Goal: Information Seeking & Learning: Understand process/instructions

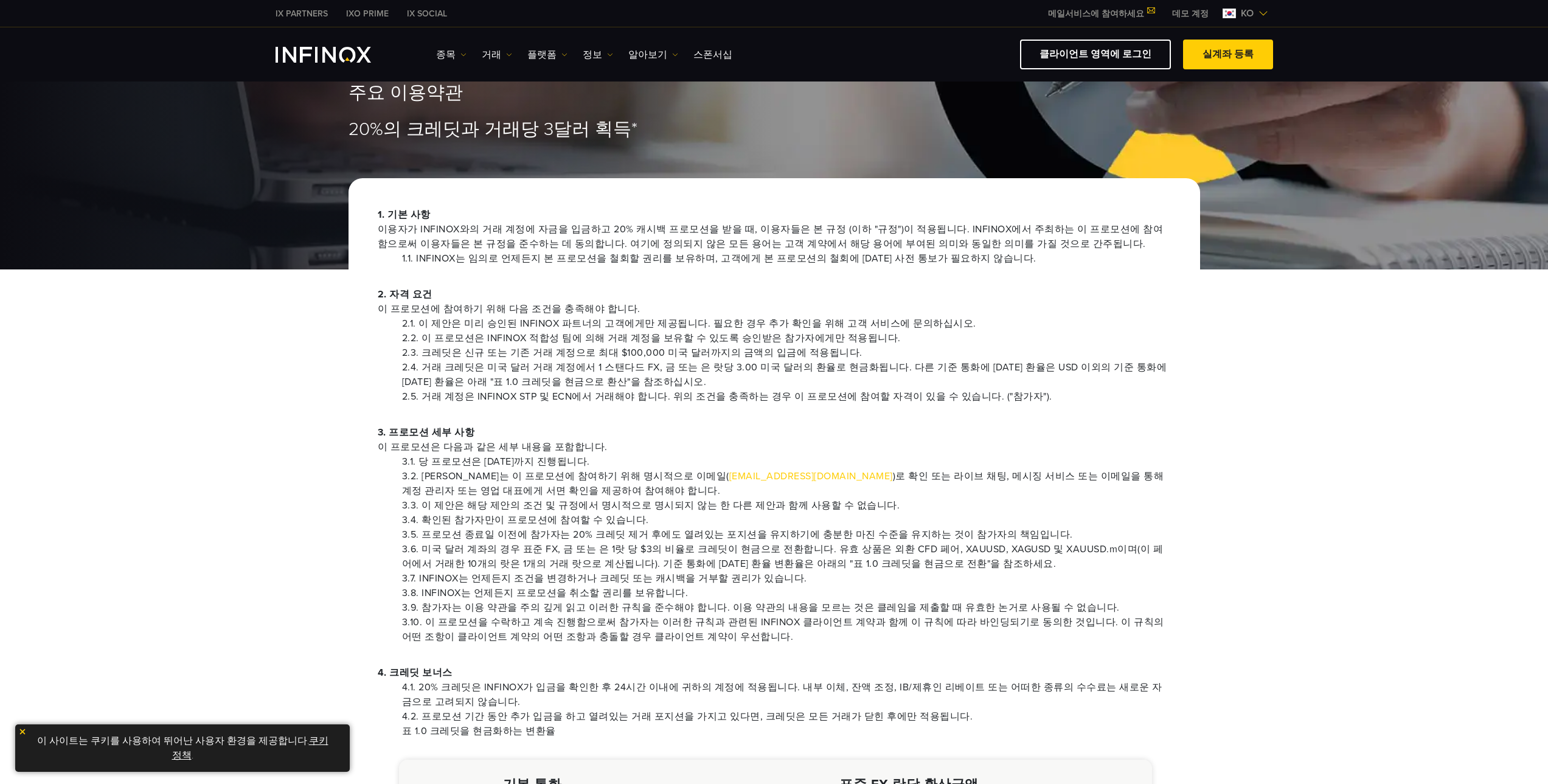
scroll to position [61, 0]
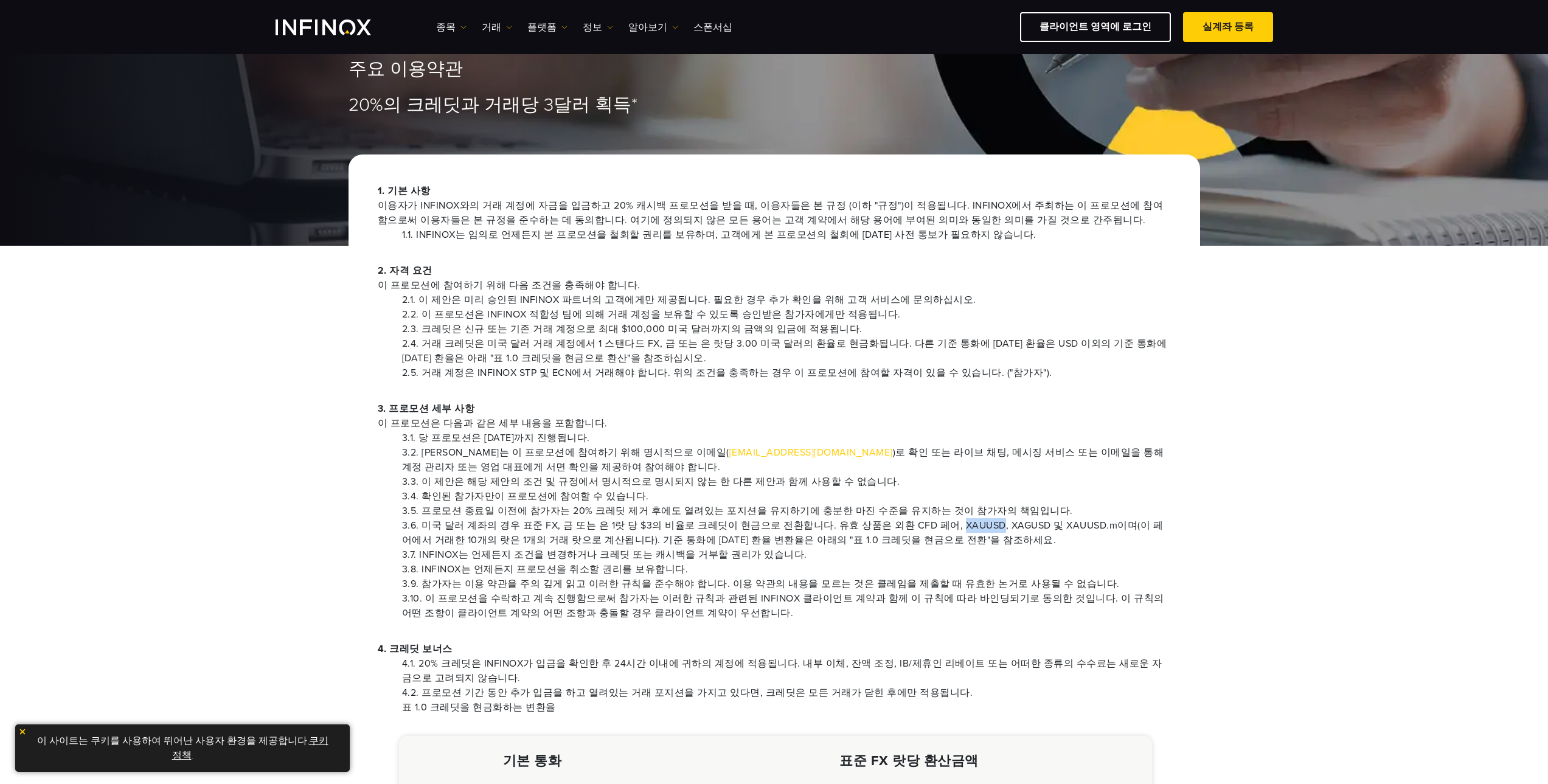
drag, startPoint x: 934, startPoint y: 523, endPoint x: 970, endPoint y: 525, distance: 36.1
click at [970, 525] on li "3.6. 미국 달러 계좌의 경우 표준 FX, 금 또는 은 1랏 당 $3의 비율로 크레딧이 현금으로 전환합니다. 유효 상품은 외환 CFD 페어,…" at bounding box center [786, 532] width 769 height 29
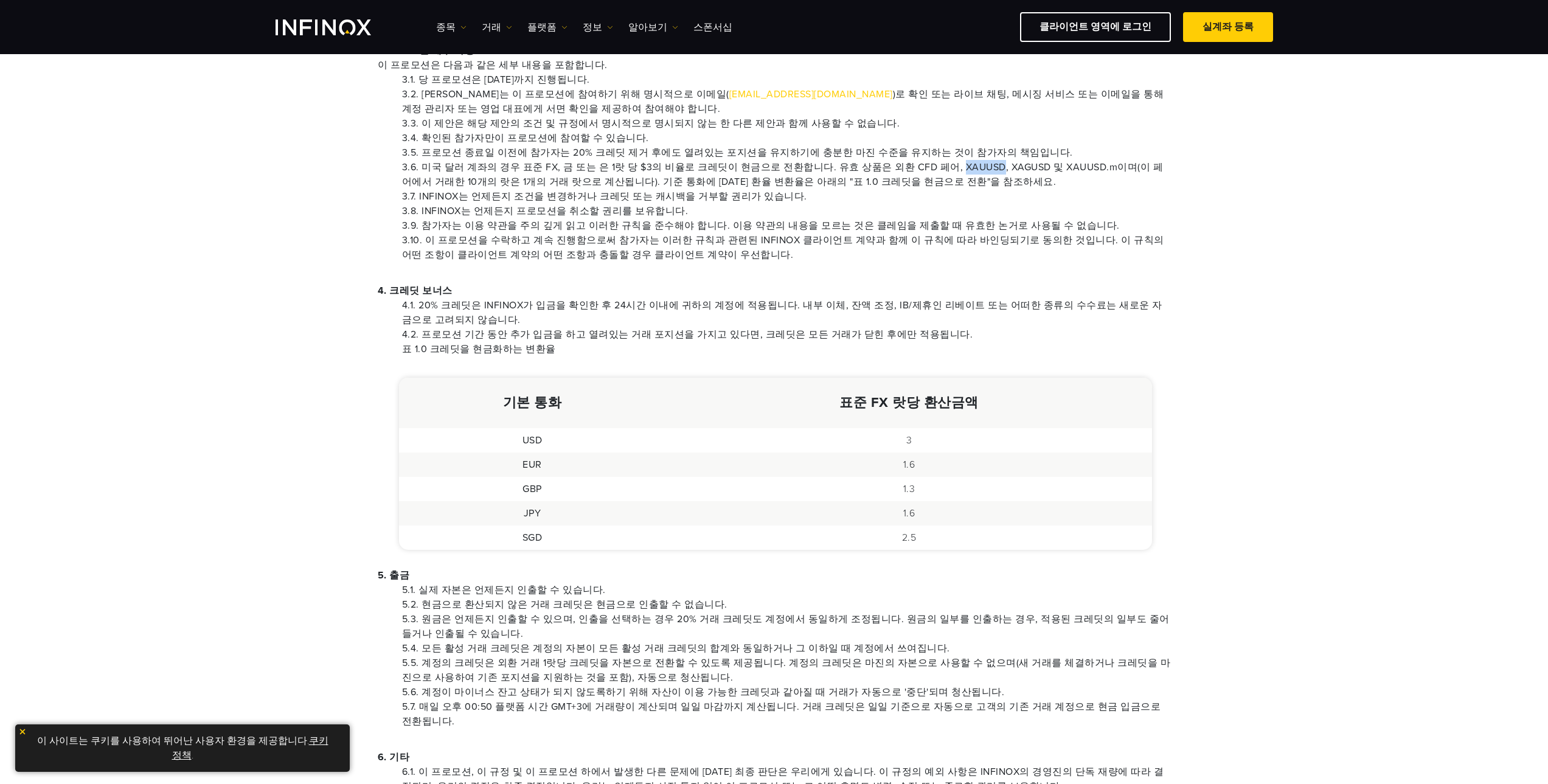
scroll to position [487, 0]
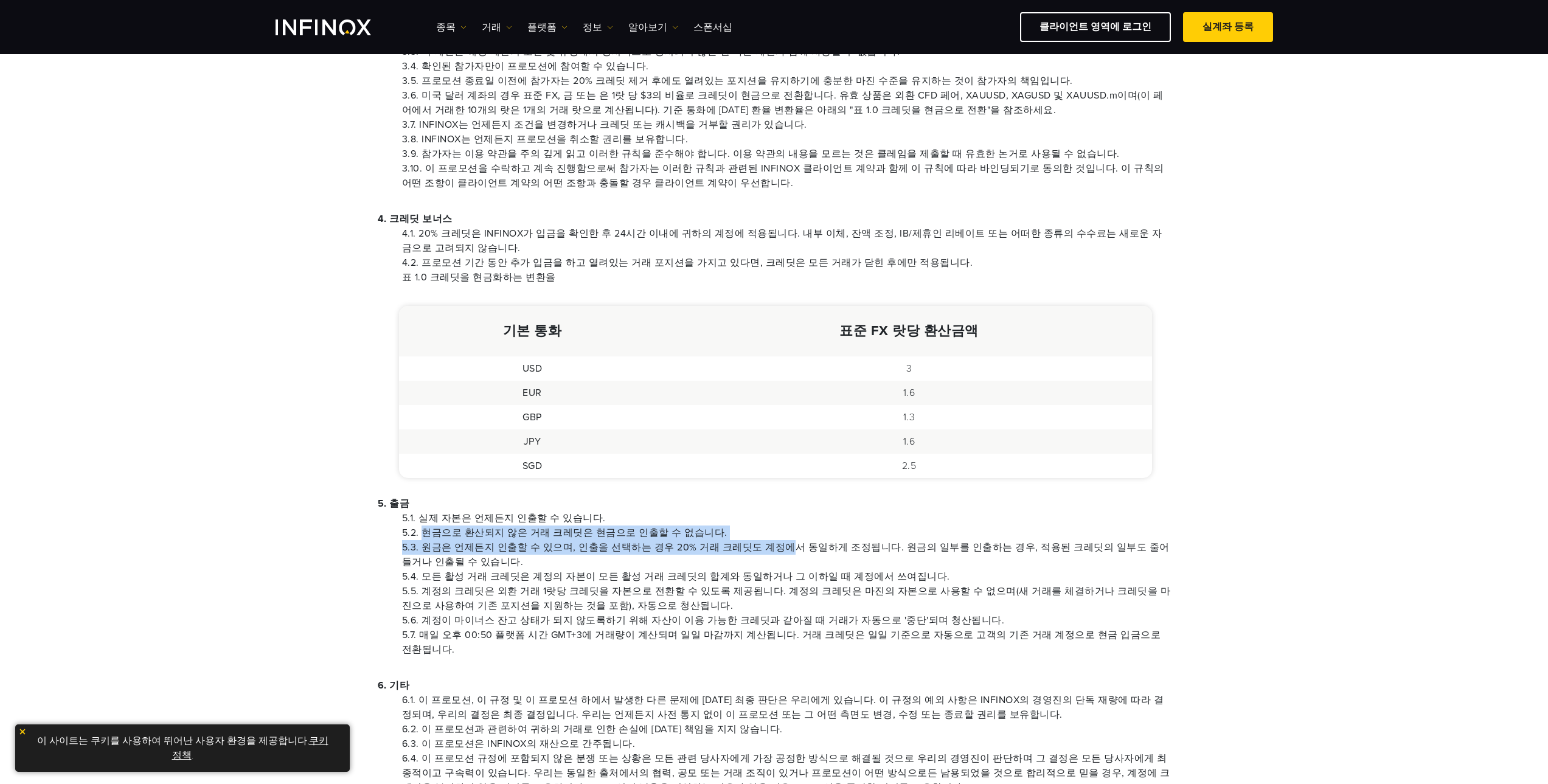
drag, startPoint x: 425, startPoint y: 528, endPoint x: 780, endPoint y: 531, distance: 355.0
click at [780, 532] on li "5.2. 현금으로 환산되지 않은 거래 크레딧은 현금으로 인출할 수 없습니다." at bounding box center [786, 532] width 769 height 15
click at [780, 530] on li "5.2. 현금으로 환산되지 않은 거래 크레딧은 현금으로 인출할 수 없습니다." at bounding box center [786, 532] width 769 height 15
drag, startPoint x: 430, startPoint y: 552, endPoint x: 847, endPoint y: 547, distance: 417.0
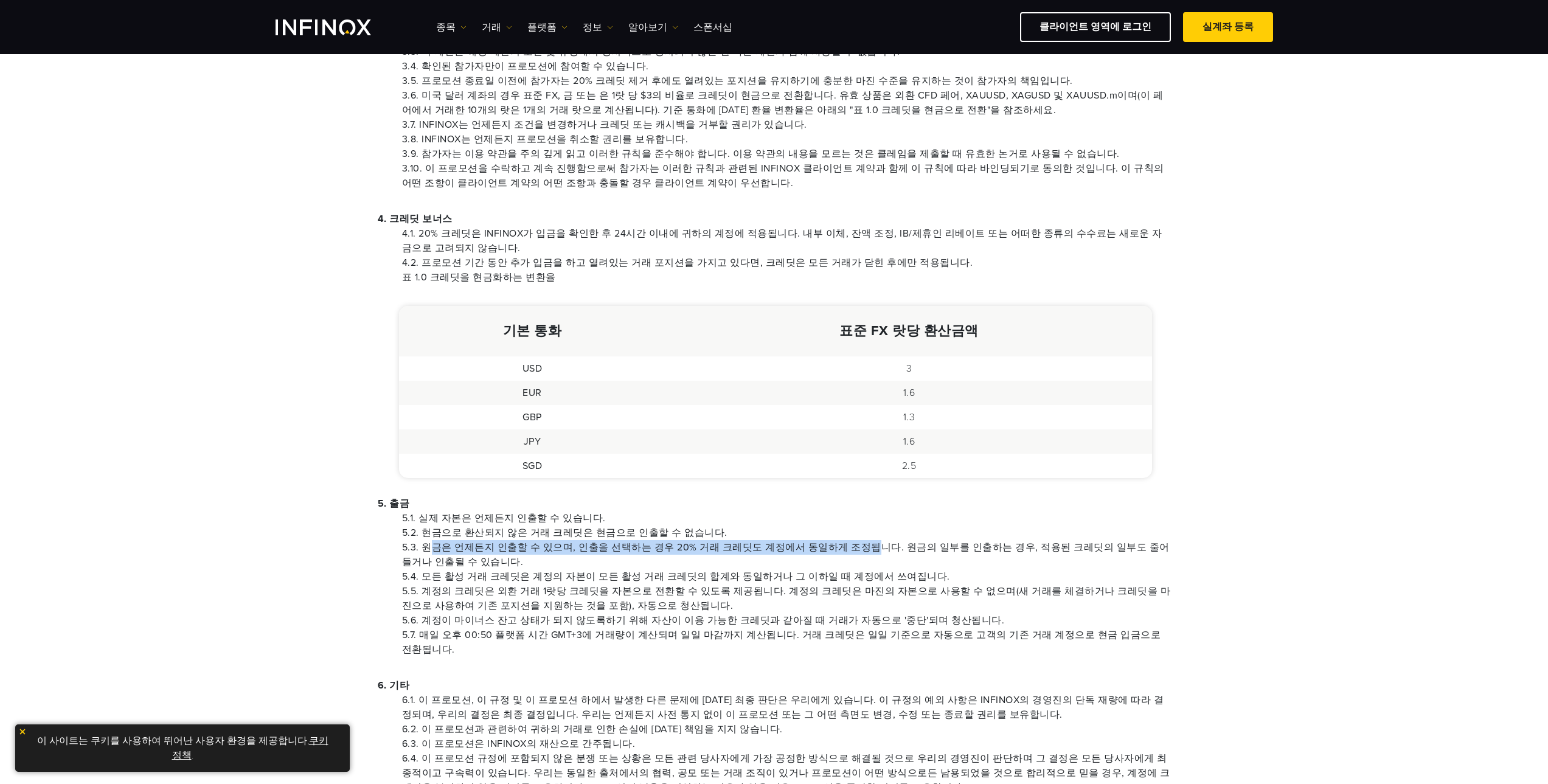
click at [847, 547] on li "5.3. 원금은 언제든지 인출할 수 있으며, 인출을 선택하는 경우 20% 거래 크레딧도 계정에서 동일하게 조정됩니다. 원금의 일부를 인출하는 …" at bounding box center [786, 554] width 769 height 29
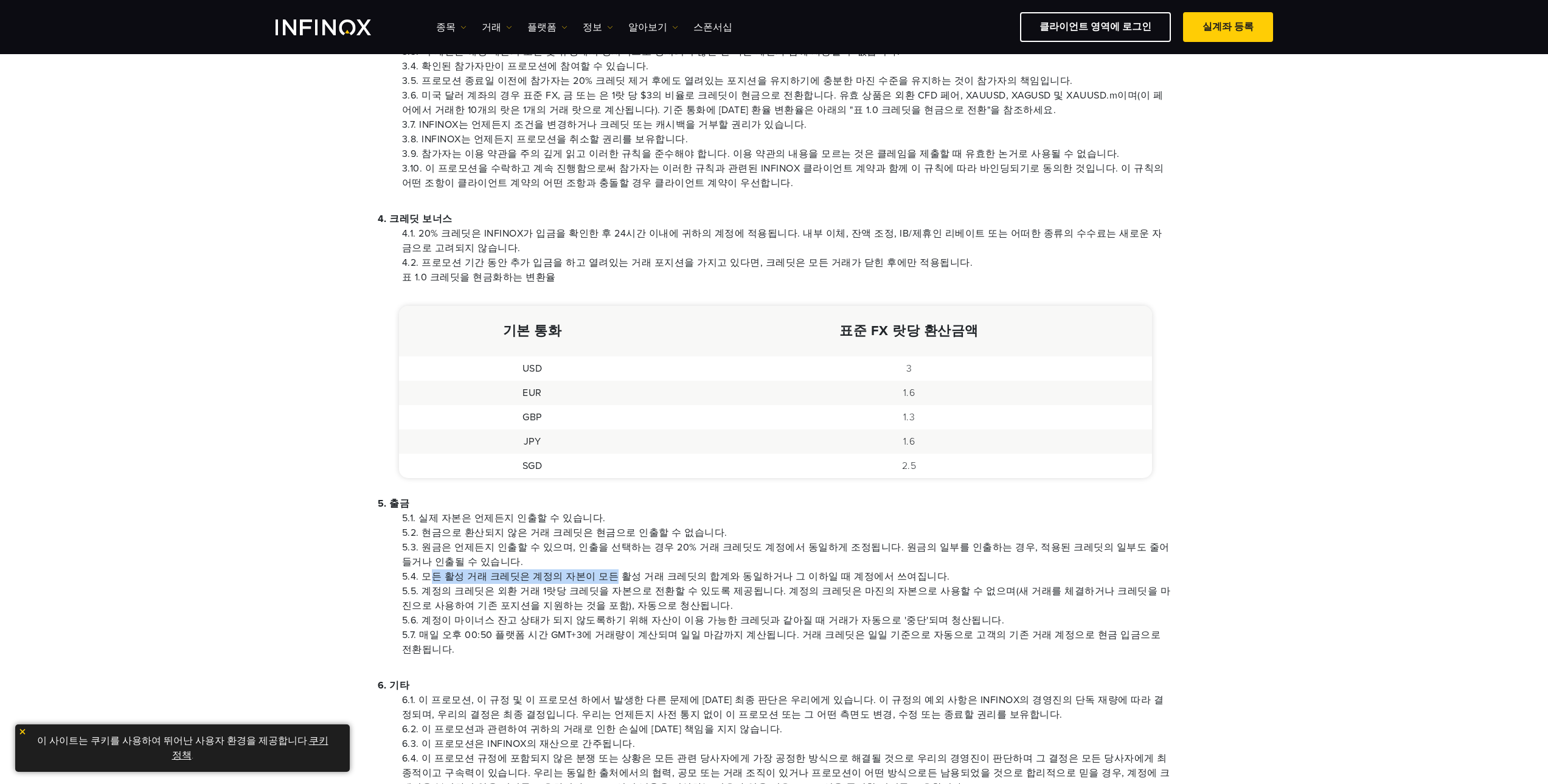
drag, startPoint x: 426, startPoint y: 573, endPoint x: 605, endPoint y: 579, distance: 179.1
click at [605, 579] on li "5.4. 모든 활성 거래 크레딧은 계정의 자본이 모든 활성 거래 크레딧의 합계와 동일하거나 그 이하일 때 계정에서 쓰여집니다." at bounding box center [786, 576] width 769 height 15
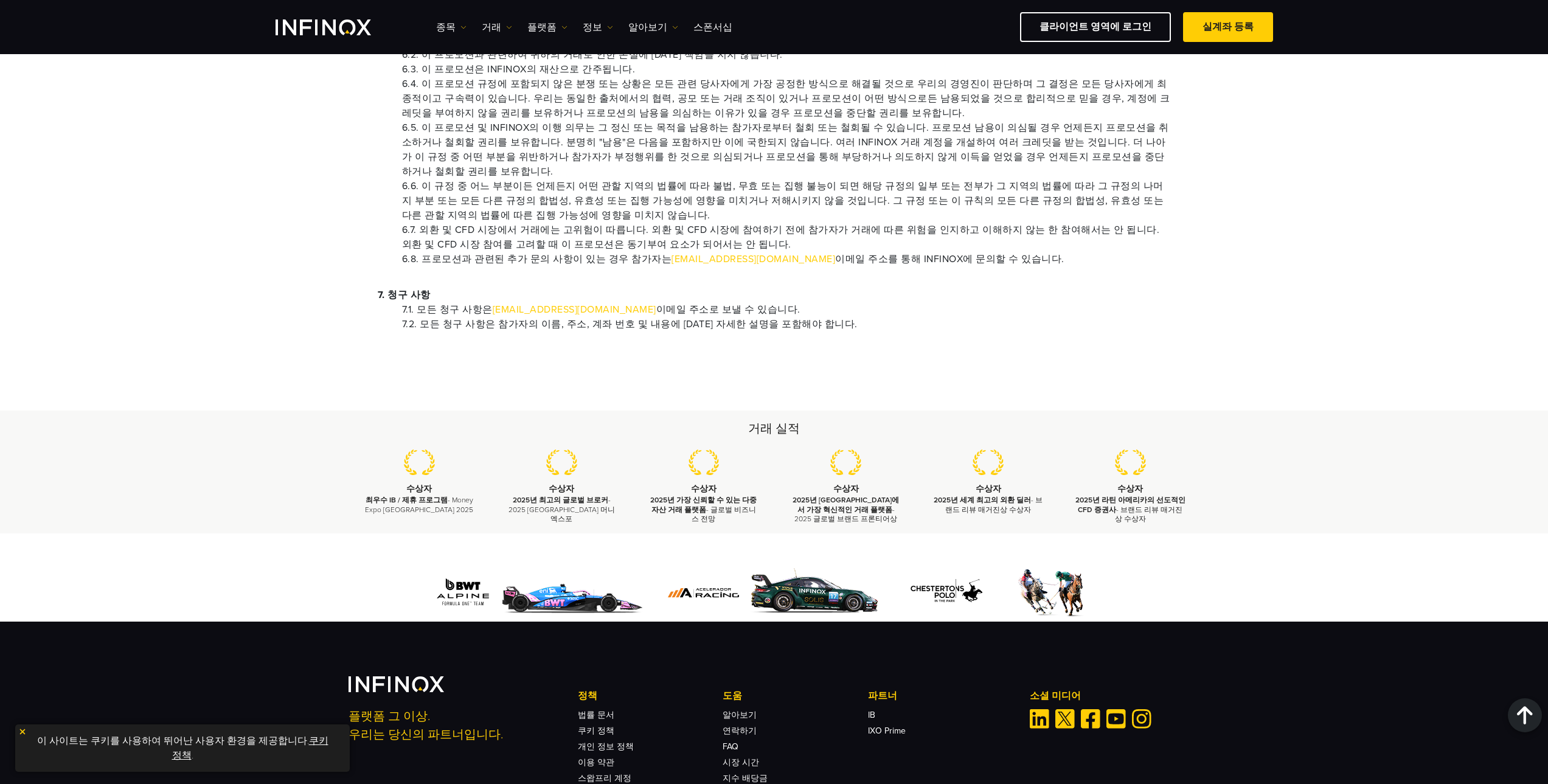
scroll to position [1216, 0]
